Goal: Task Accomplishment & Management: Manage account settings

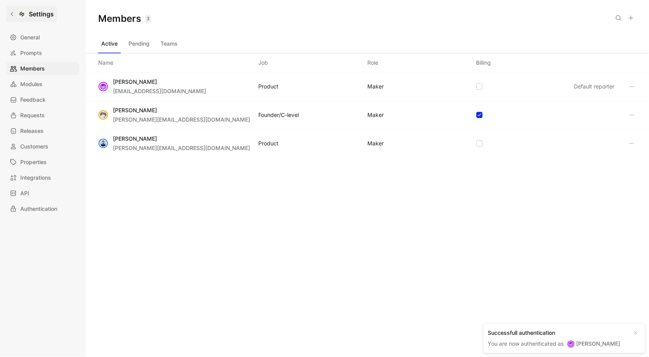
click at [12, 14] on icon at bounding box center [12, 14] width 3 height 4
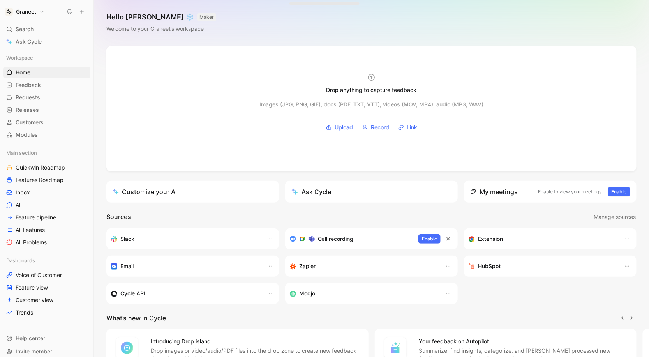
click at [42, 11] on button "Graneet" at bounding box center [24, 11] width 43 height 11
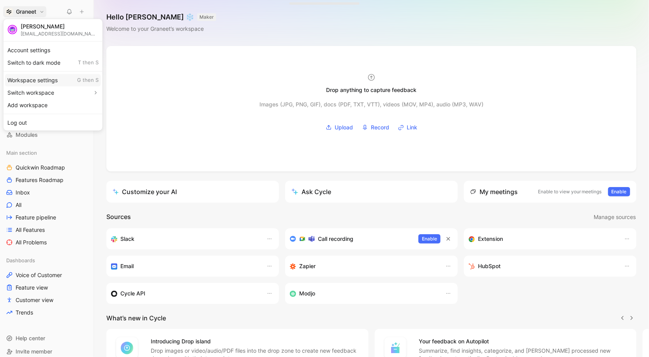
click at [32, 77] on div "Workspace settings G then S" at bounding box center [53, 80] width 96 height 12
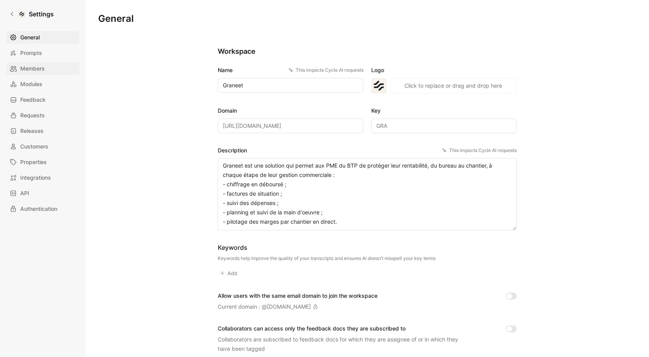
click at [36, 66] on span "Members" at bounding box center [32, 68] width 25 height 9
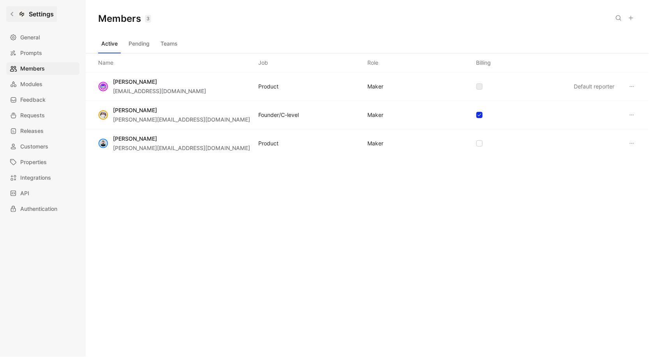
click at [12, 16] on icon at bounding box center [11, 13] width 5 height 5
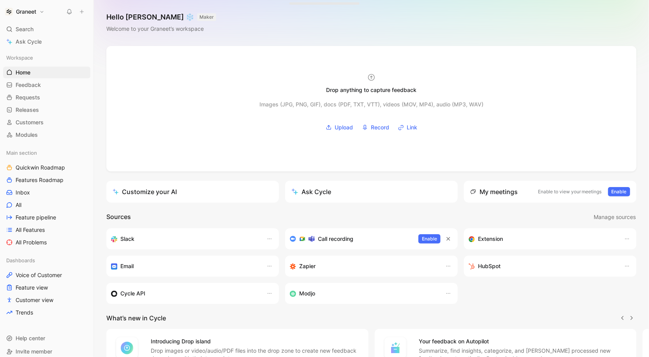
click at [42, 14] on button "Graneet" at bounding box center [24, 11] width 43 height 11
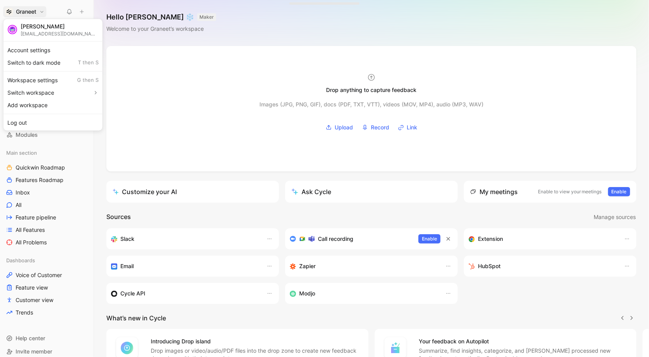
click at [42, 14] on div at bounding box center [324, 178] width 649 height 357
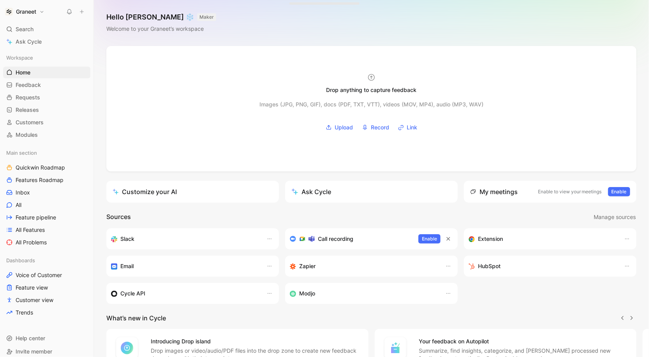
click at [40, 14] on button "Graneet" at bounding box center [24, 11] width 43 height 11
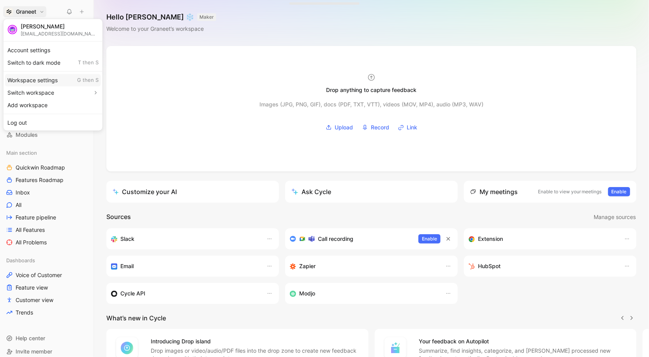
click at [30, 79] on div "Workspace settings G then S" at bounding box center [53, 80] width 96 height 12
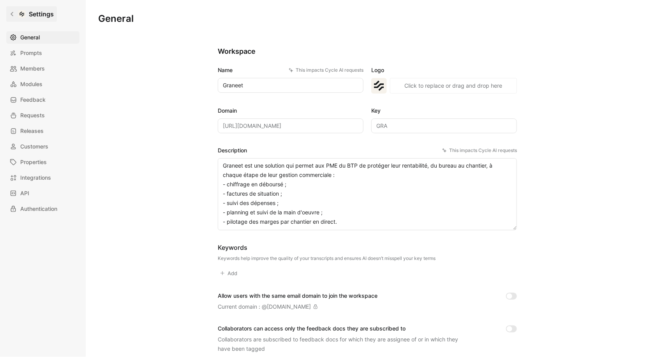
click at [12, 16] on link "Settings" at bounding box center [31, 14] width 51 height 16
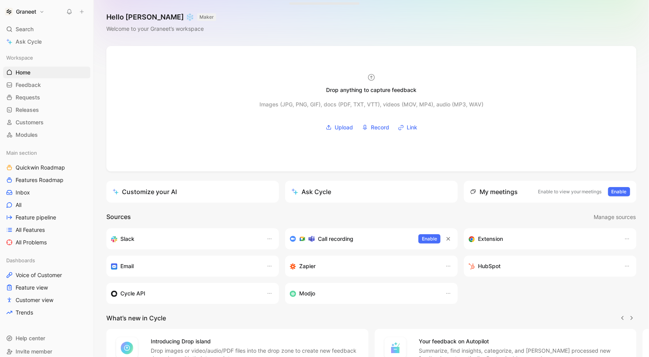
click at [39, 10] on button "Graneet" at bounding box center [24, 11] width 43 height 11
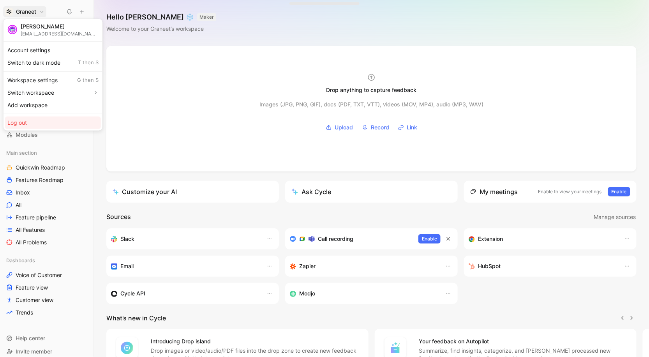
click at [35, 123] on div "Log out" at bounding box center [53, 122] width 96 height 12
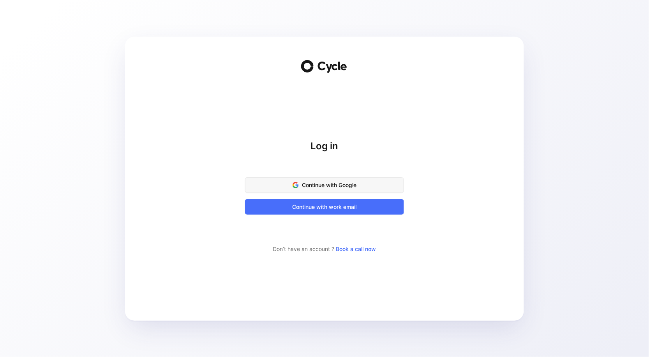
click at [338, 186] on span "Continue with Google" at bounding box center [324, 184] width 139 height 9
